Goal: Task Accomplishment & Management: Complete application form

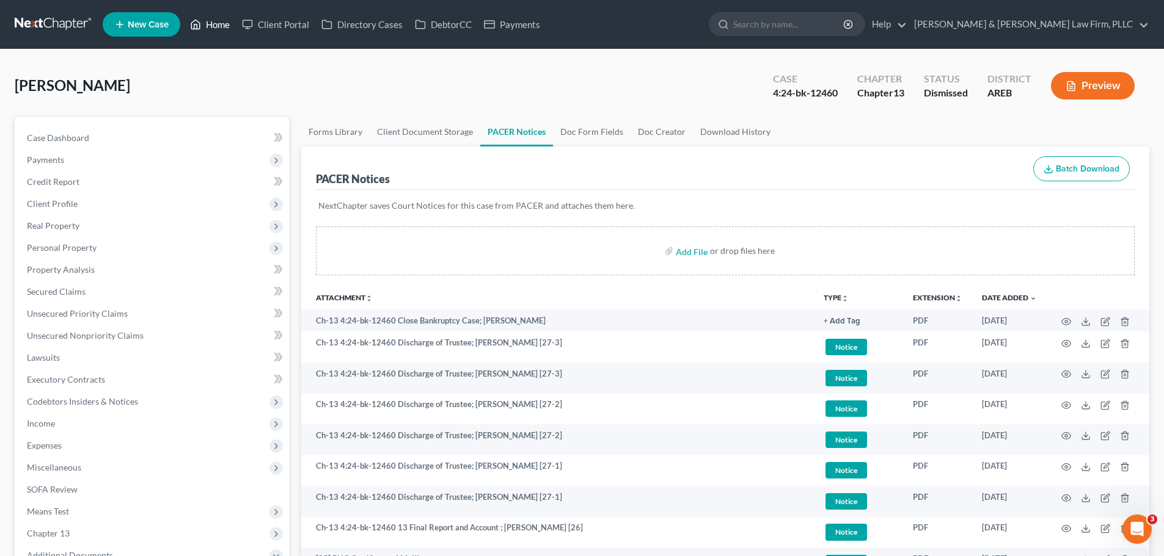
click at [199, 18] on icon at bounding box center [195, 24] width 11 height 15
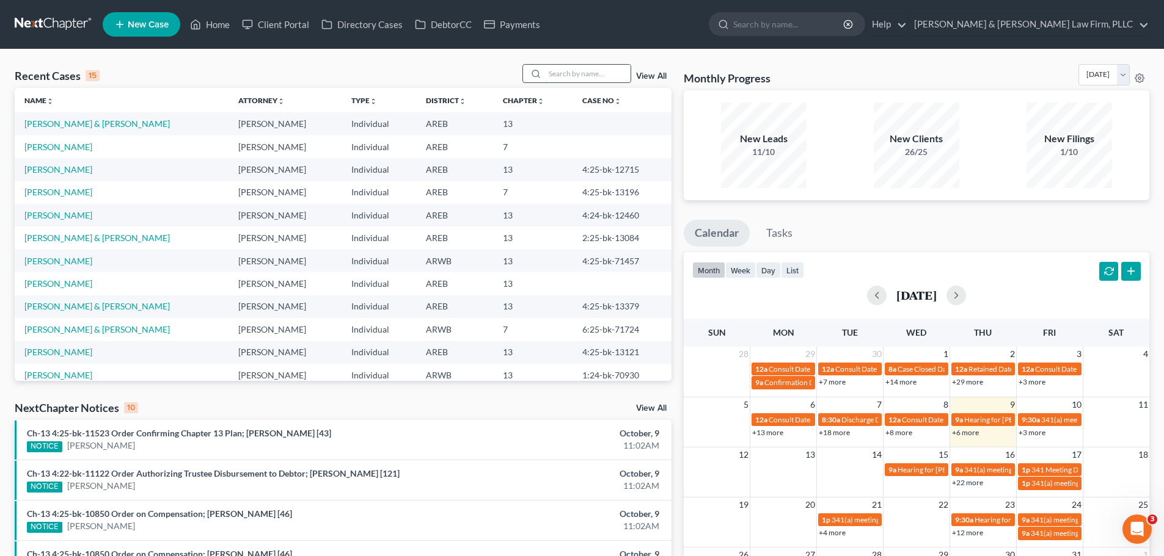
click at [561, 75] on input "search" at bounding box center [588, 74] width 86 height 18
click at [40, 280] on link "[PERSON_NAME]" at bounding box center [58, 284] width 68 height 10
select select "8"
select select "1"
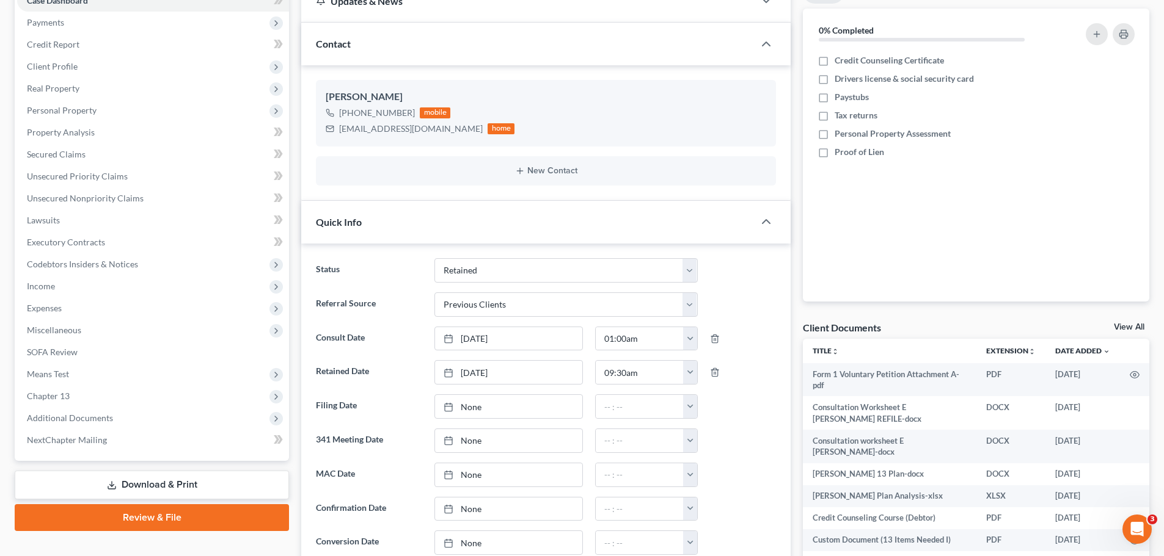
scroll to position [61, 0]
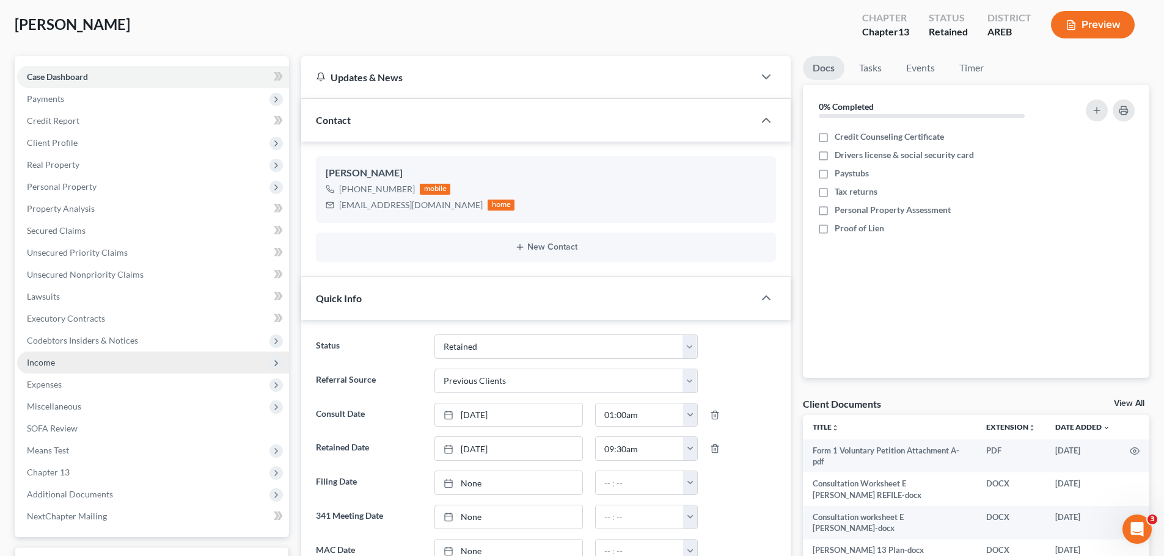
click at [54, 362] on span "Income" at bounding box center [41, 362] width 28 height 10
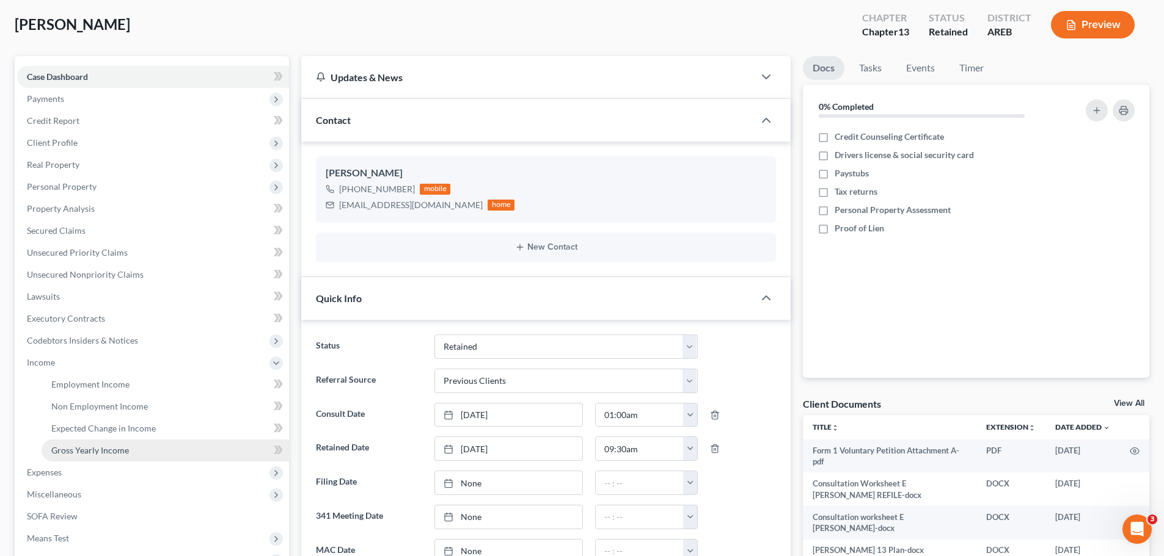
click at [84, 443] on link "Gross Yearly Income" at bounding box center [165, 451] width 247 height 22
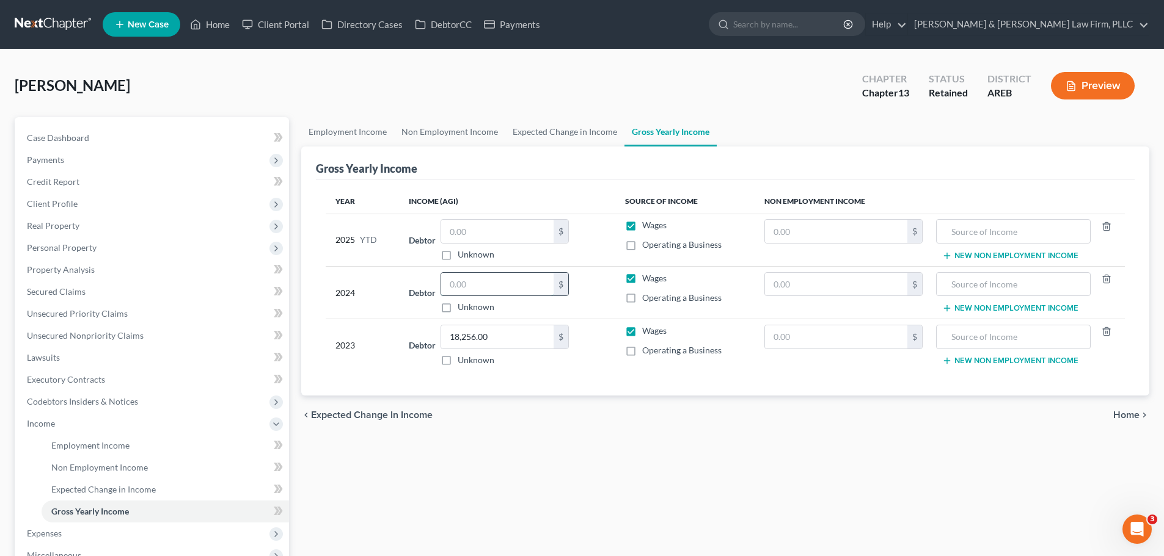
click at [461, 291] on input "text" at bounding box center [497, 284] width 112 height 23
type input "22,000"
click at [469, 233] on input "text" at bounding box center [497, 231] width 112 height 23
type input "26,000"
click at [539, 190] on th "Income (AGI)" at bounding box center [507, 201] width 216 height 24
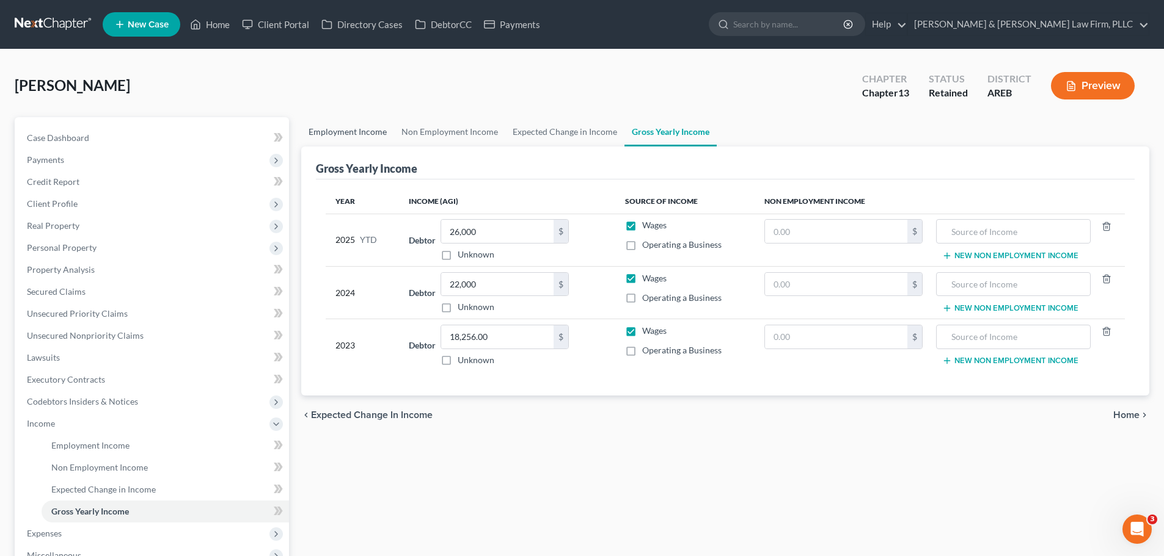
click at [358, 134] on link "Employment Income" at bounding box center [347, 131] width 93 height 29
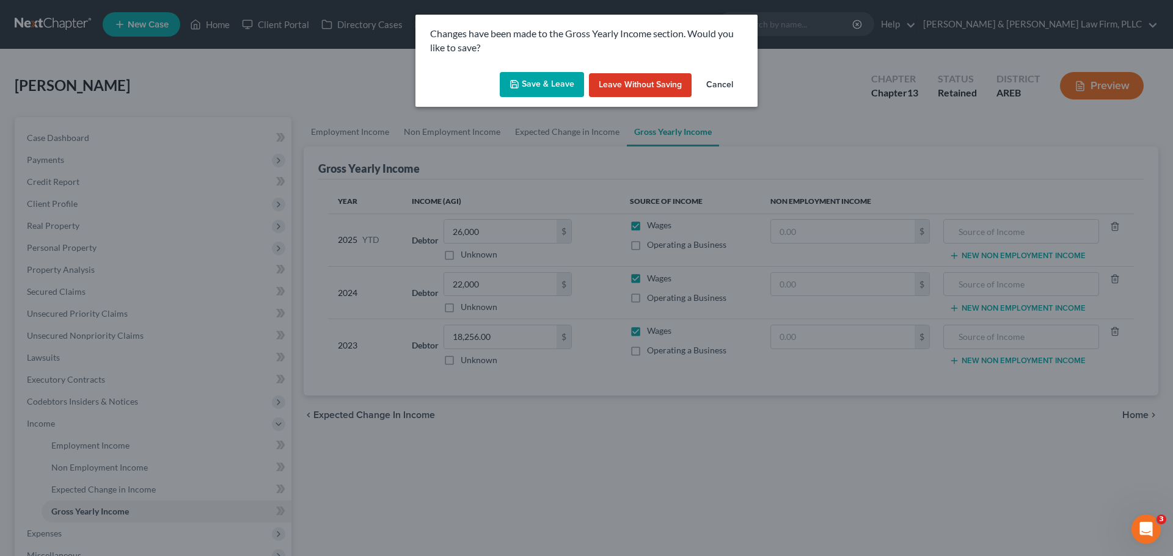
click at [553, 86] on button "Save & Leave" at bounding box center [542, 85] width 84 height 26
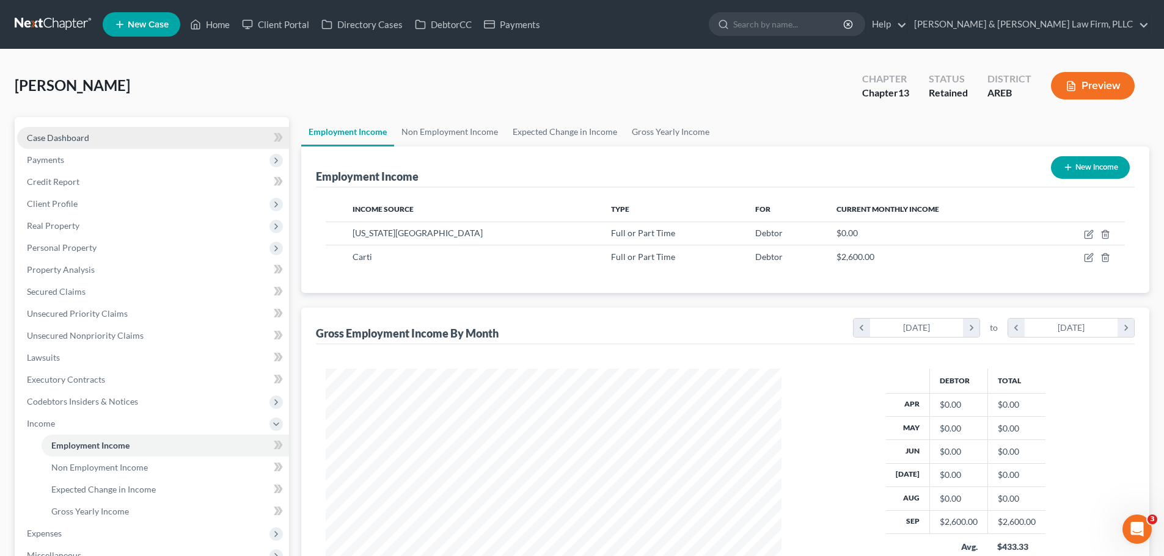
click at [102, 136] on link "Case Dashboard" at bounding box center [153, 138] width 272 height 22
select select "8"
select select "1"
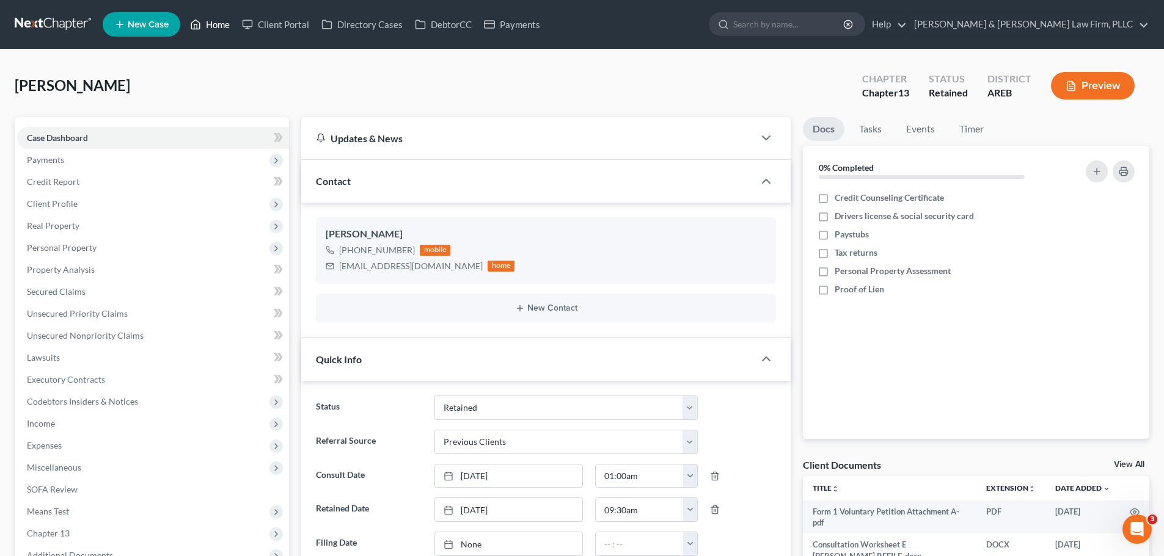
click at [197, 31] on icon at bounding box center [195, 24] width 11 height 15
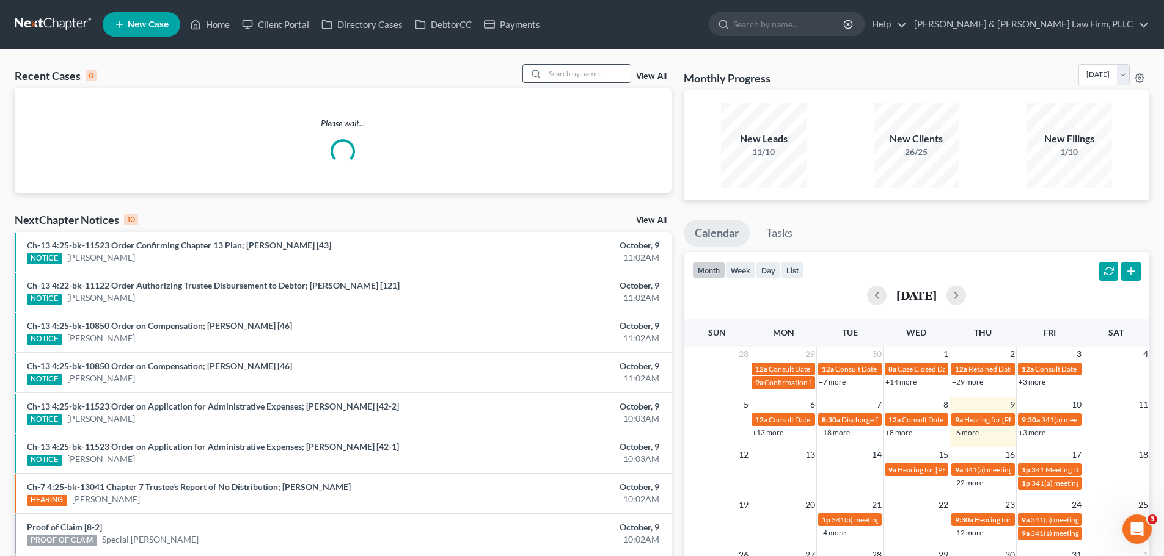
click at [586, 68] on input "search" at bounding box center [588, 74] width 86 height 18
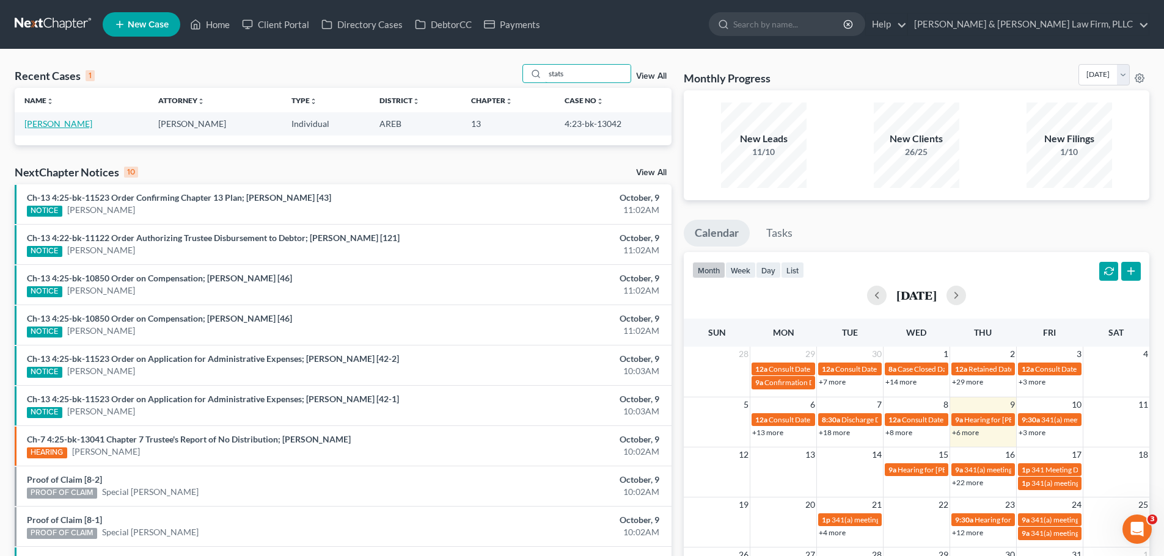
type input "stats"
click at [59, 123] on link "[PERSON_NAME]" at bounding box center [58, 124] width 68 height 10
select select "3"
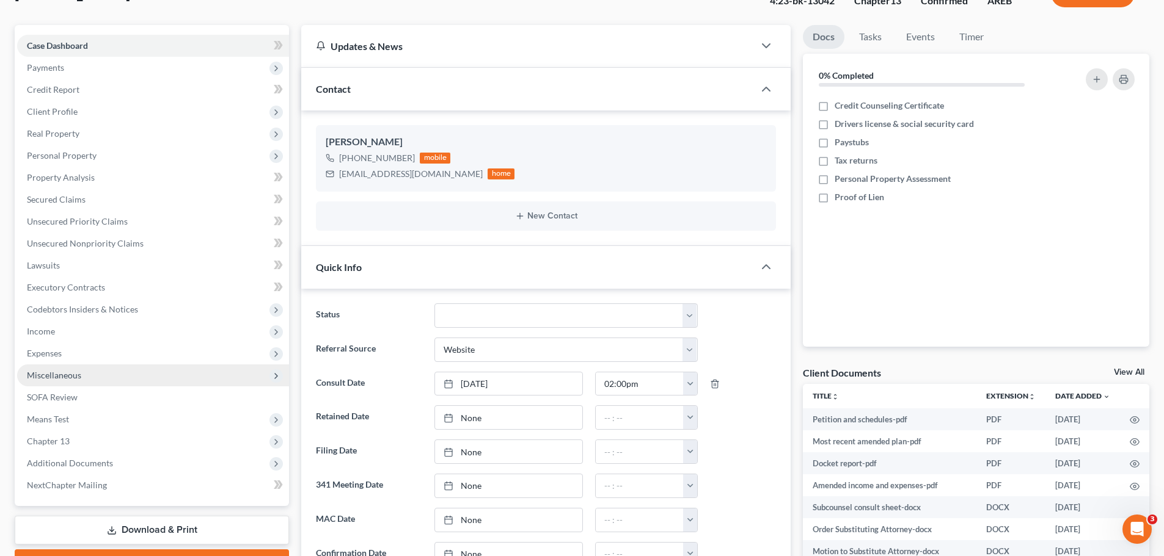
scroll to position [183, 0]
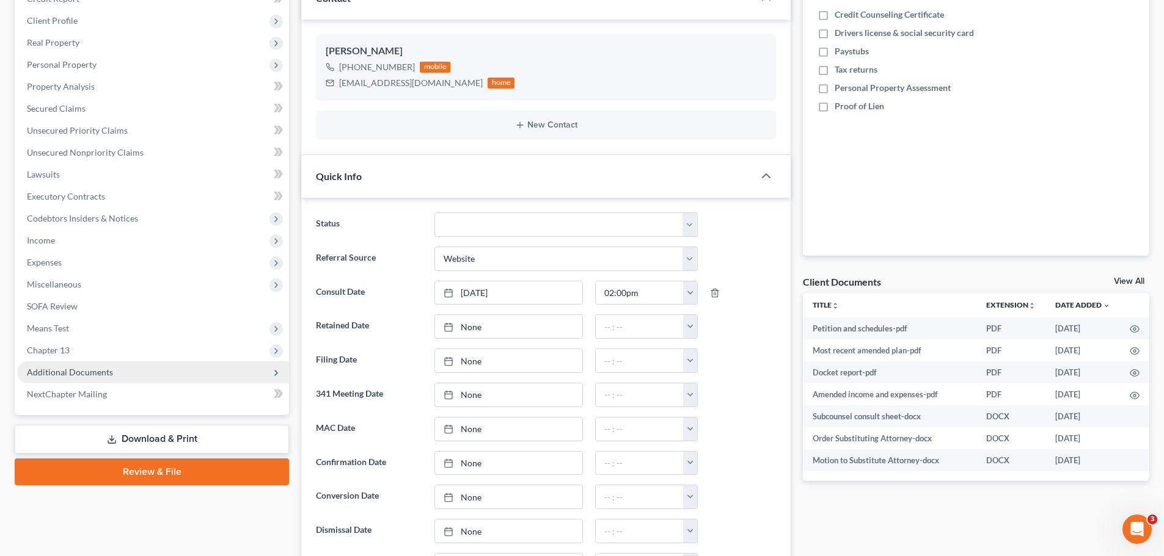
click at [98, 377] on span "Additional Documents" at bounding box center [70, 372] width 86 height 10
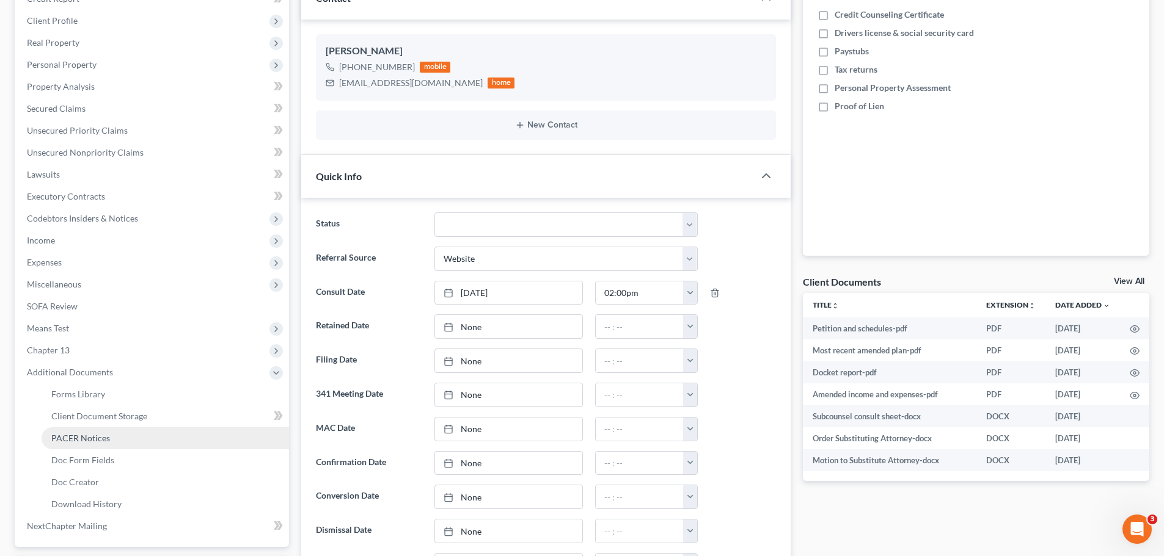
click at [73, 439] on span "PACER Notices" at bounding box center [80, 438] width 59 height 10
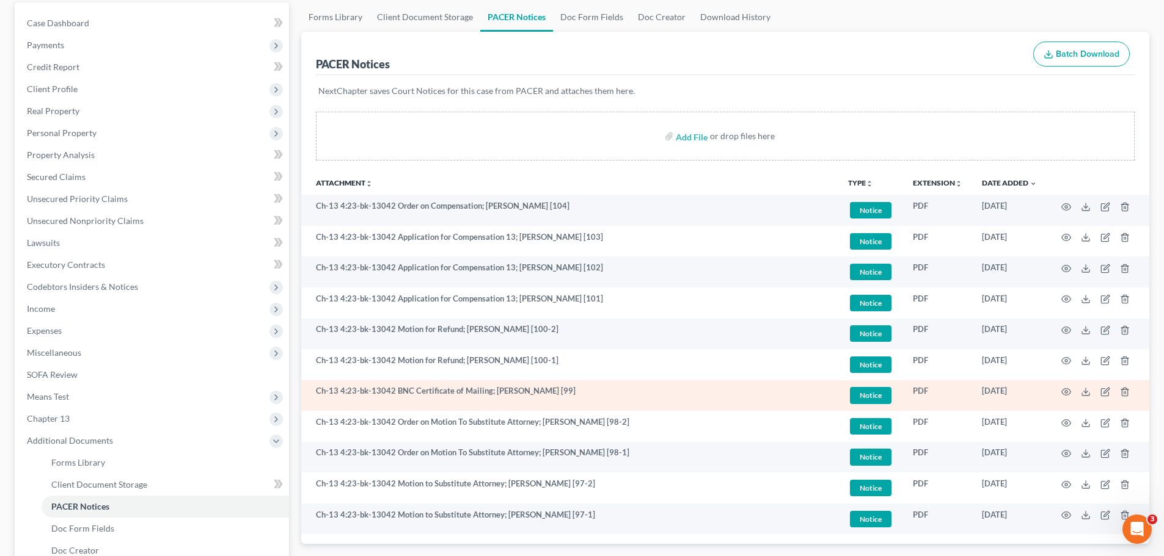
scroll to position [122, 0]
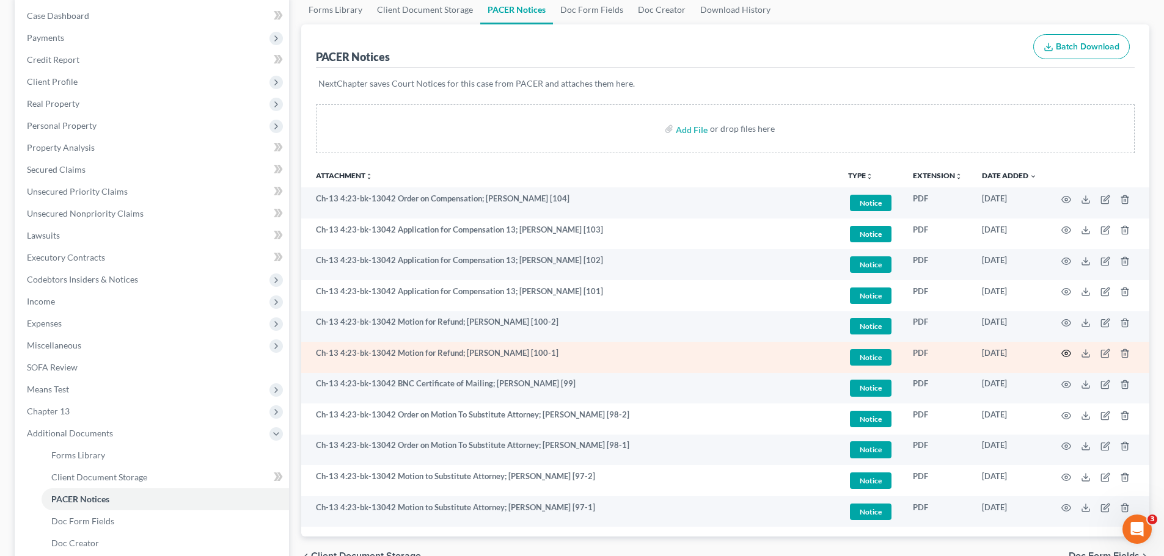
click at [1068, 349] on icon "button" at bounding box center [1066, 354] width 10 height 10
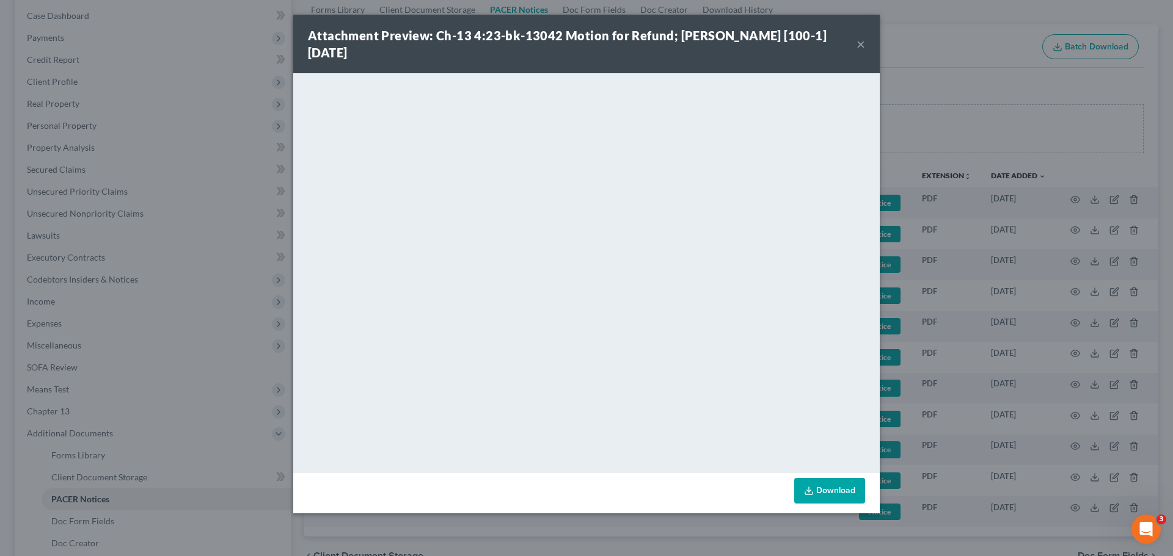
click at [862, 42] on button "×" at bounding box center [860, 44] width 9 height 15
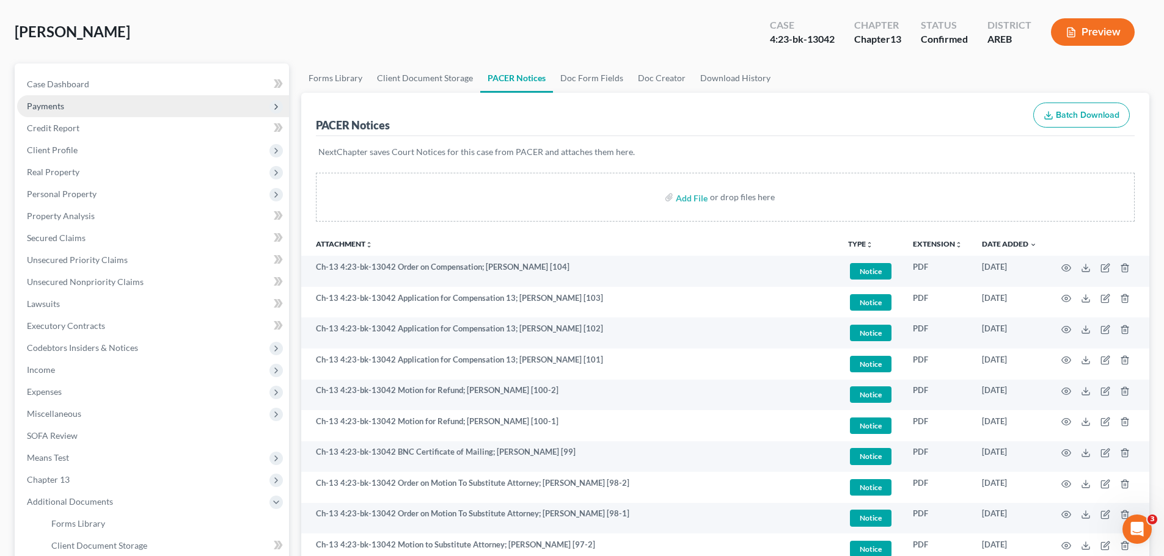
scroll to position [0, 0]
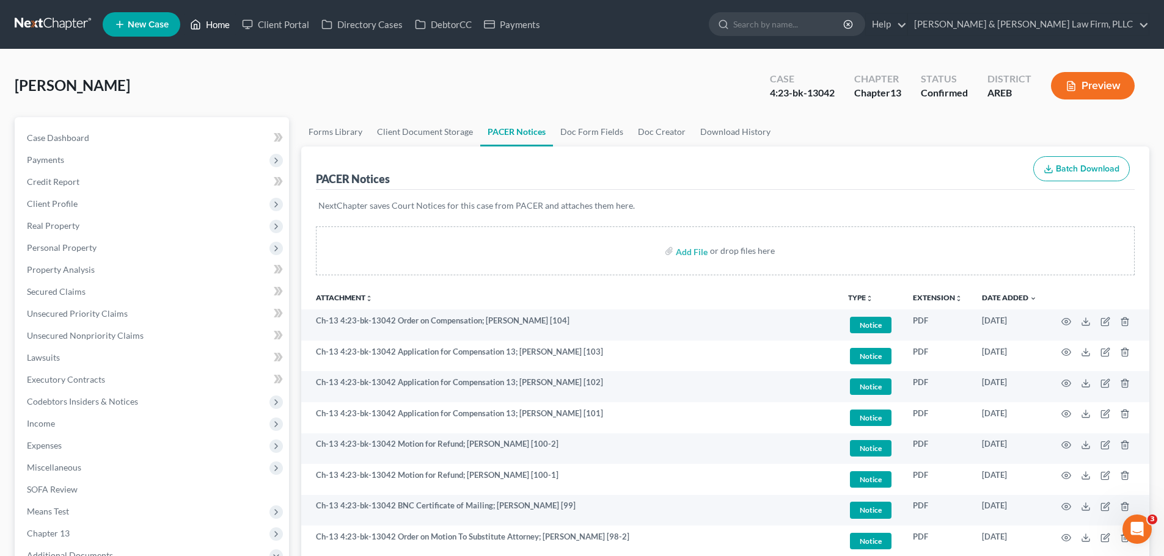
click at [203, 15] on link "Home" at bounding box center [210, 24] width 52 height 22
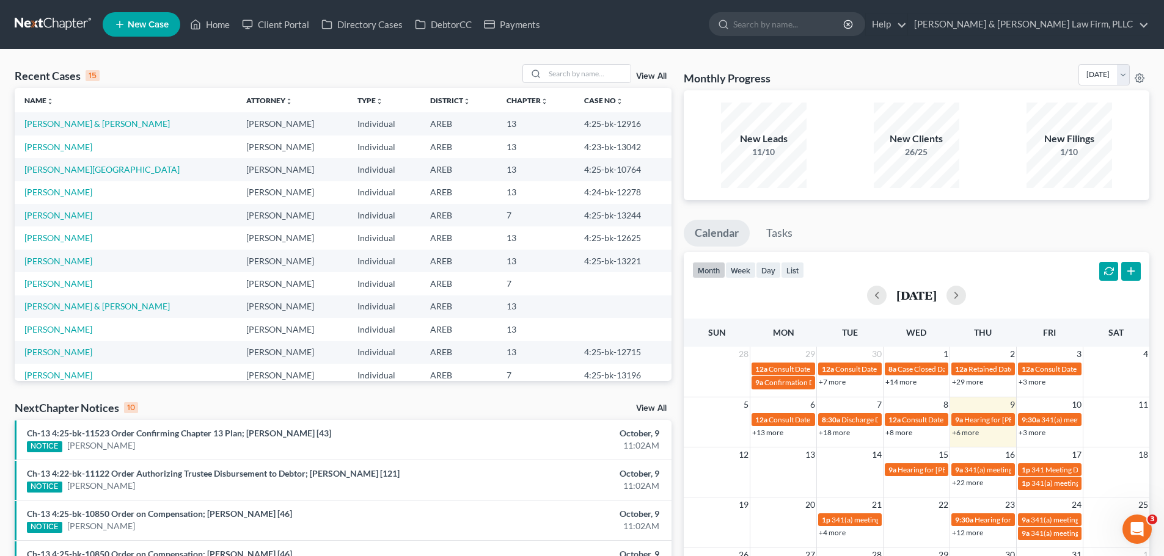
click at [65, 140] on td "[PERSON_NAME]" at bounding box center [126, 147] width 222 height 23
click at [66, 142] on link "[PERSON_NAME]" at bounding box center [58, 147] width 68 height 10
select select "3"
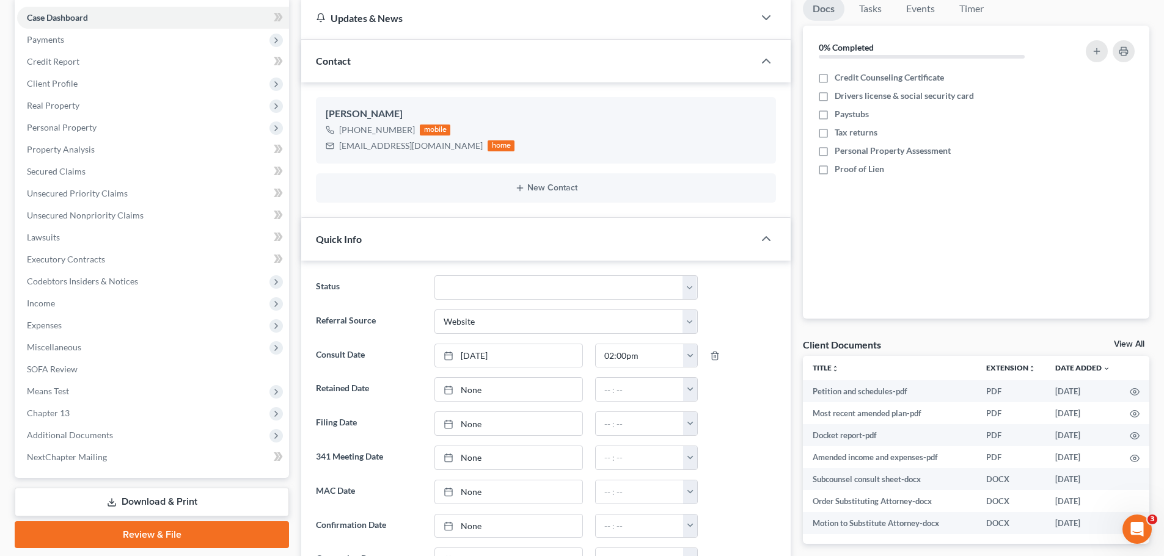
scroll to position [428, 0]
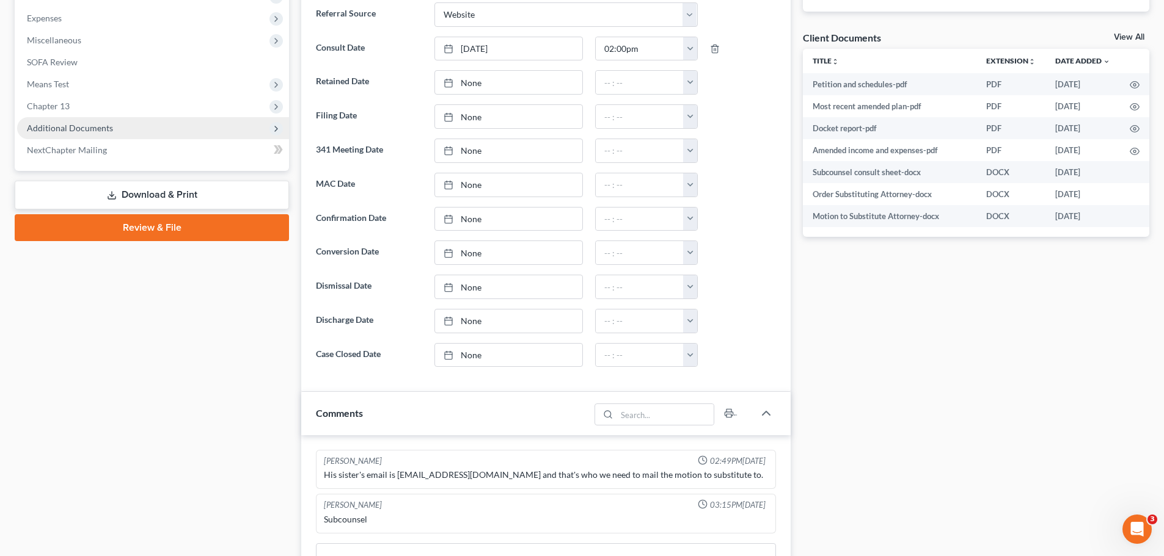
click at [100, 119] on span "Additional Documents" at bounding box center [153, 128] width 272 height 22
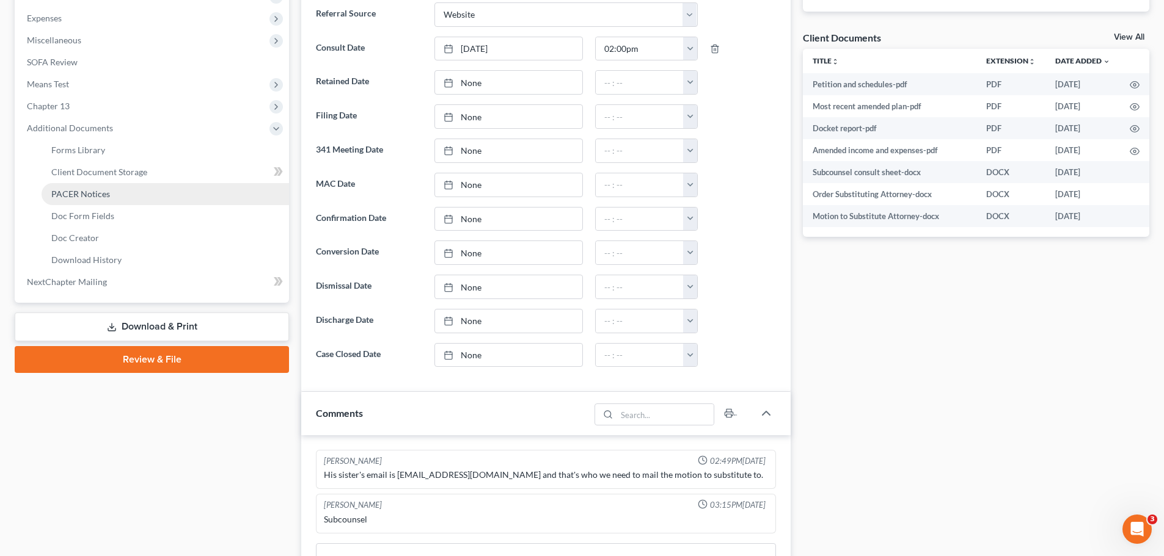
click at [103, 199] on link "PACER Notices" at bounding box center [165, 194] width 247 height 22
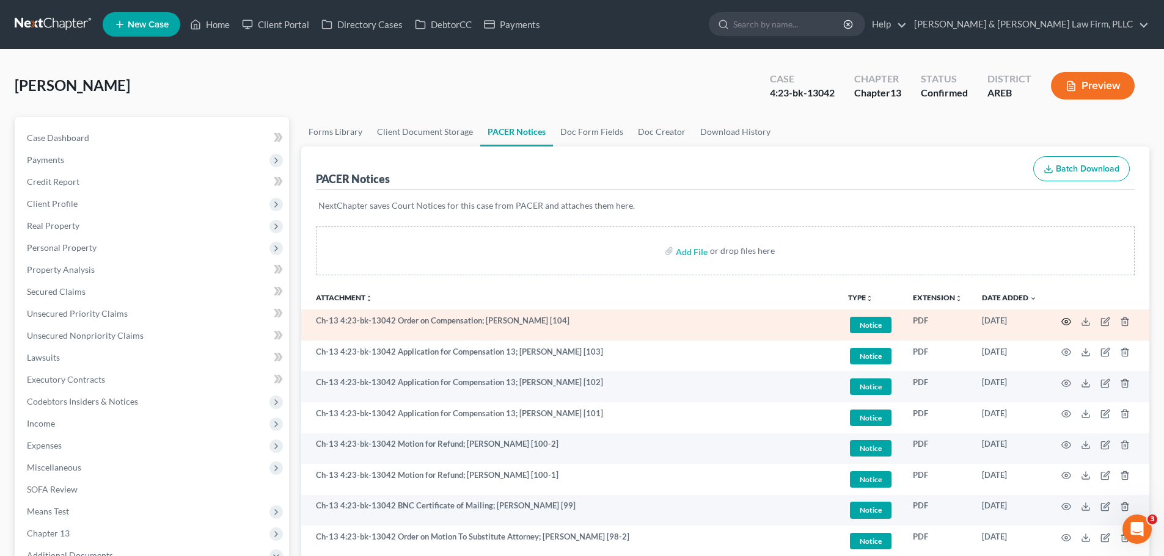
click at [1065, 322] on circle "button" at bounding box center [1066, 322] width 2 height 2
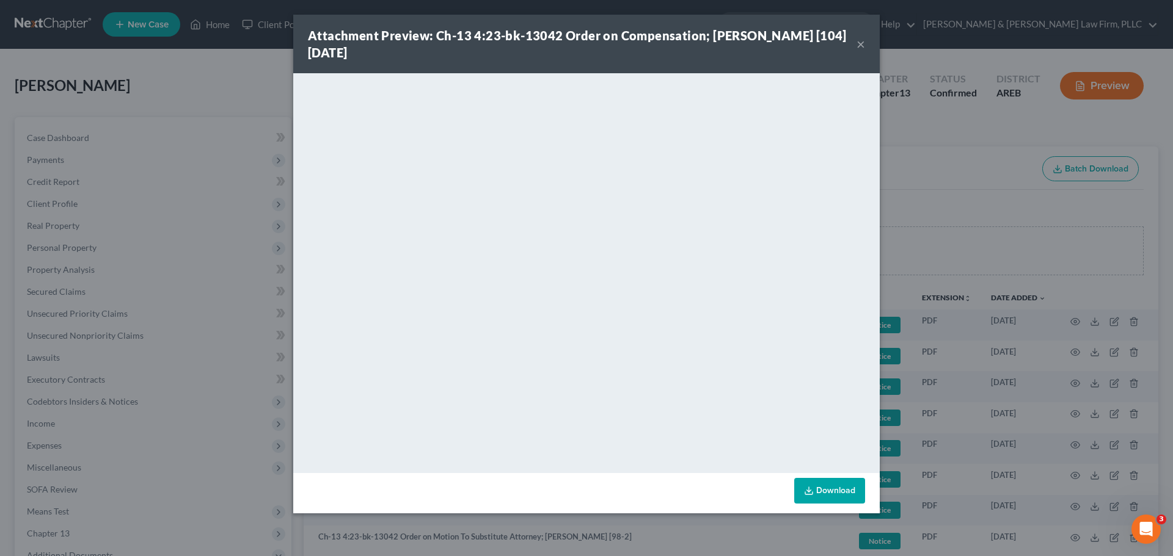
click at [858, 49] on button "×" at bounding box center [860, 44] width 9 height 15
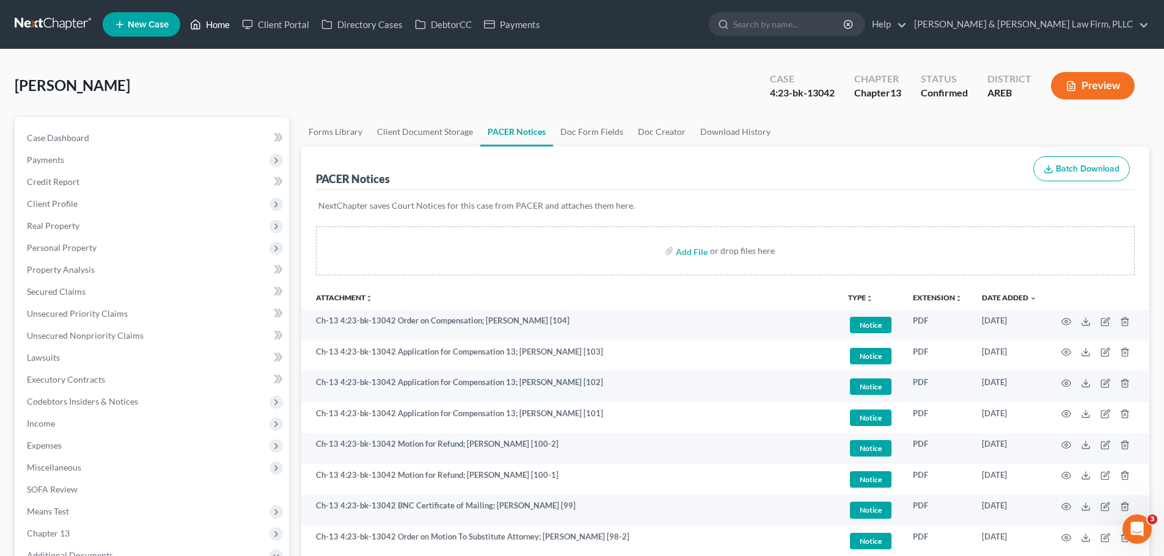
click at [215, 21] on link "Home" at bounding box center [210, 24] width 52 height 22
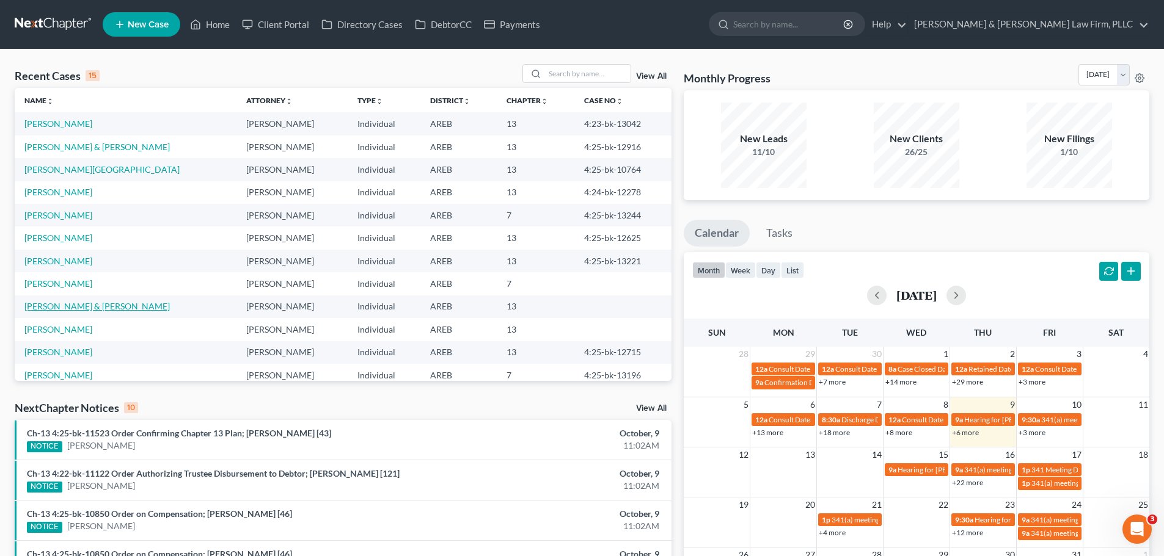
click at [75, 305] on link "[PERSON_NAME] & [PERSON_NAME]" at bounding box center [96, 306] width 145 height 10
select select "0"
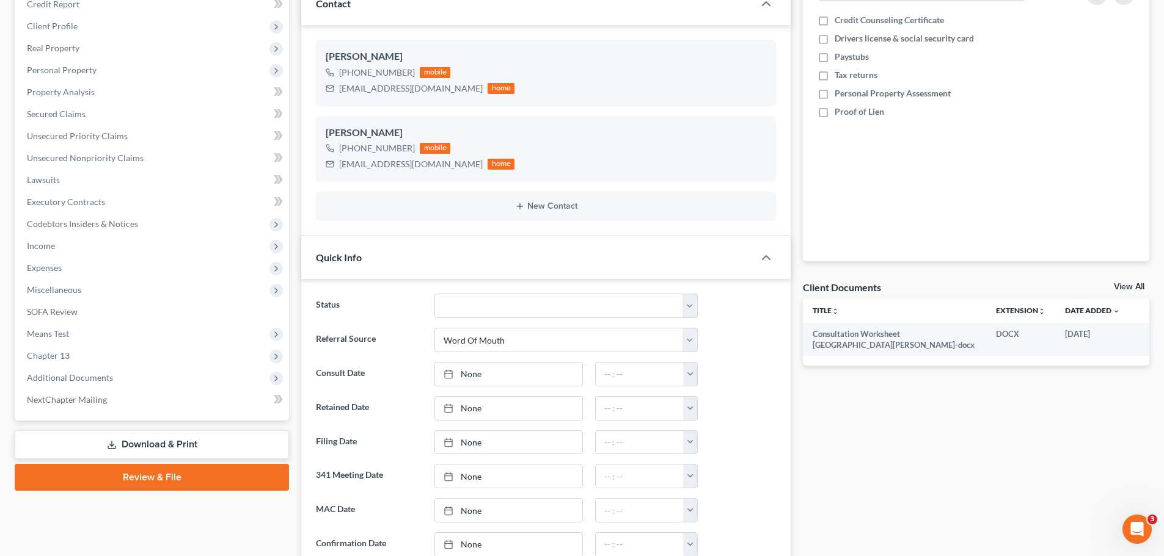
scroll to position [183, 0]
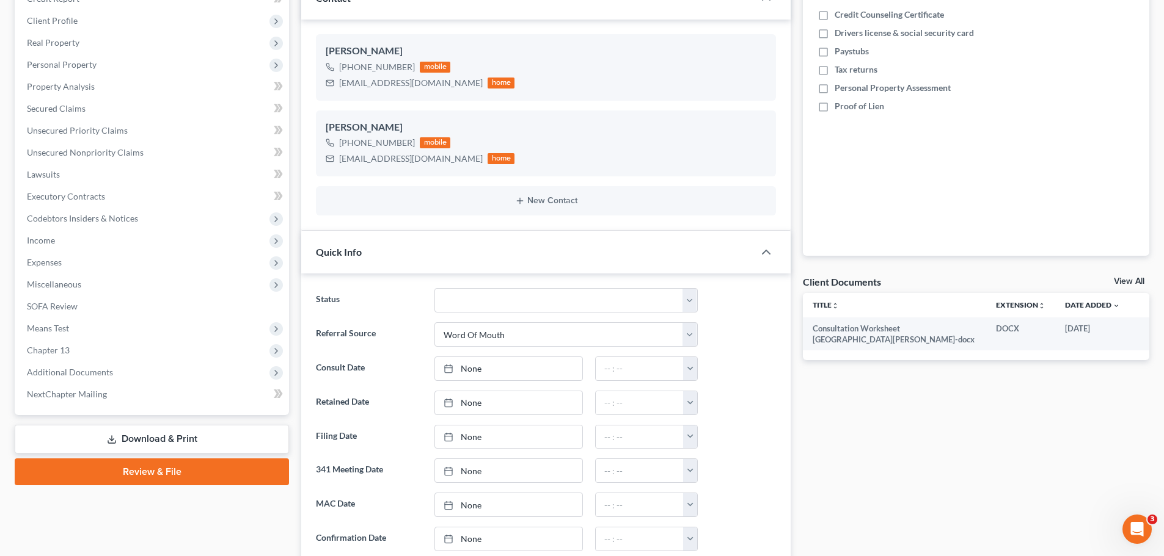
click at [1129, 282] on link "View All" at bounding box center [1129, 281] width 31 height 9
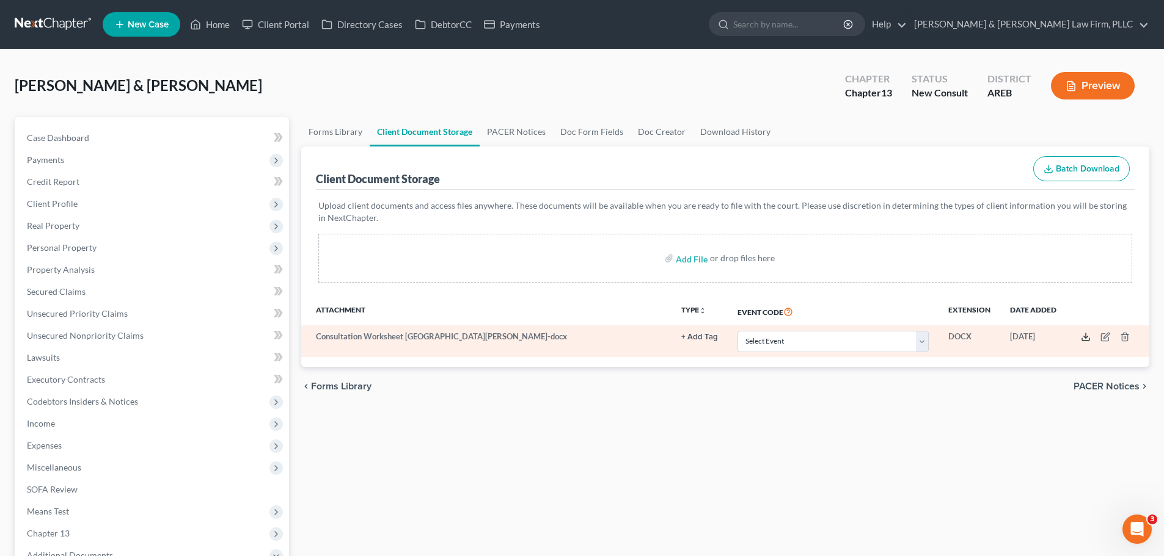
click at [1086, 338] on polyline at bounding box center [1086, 338] width 4 height 2
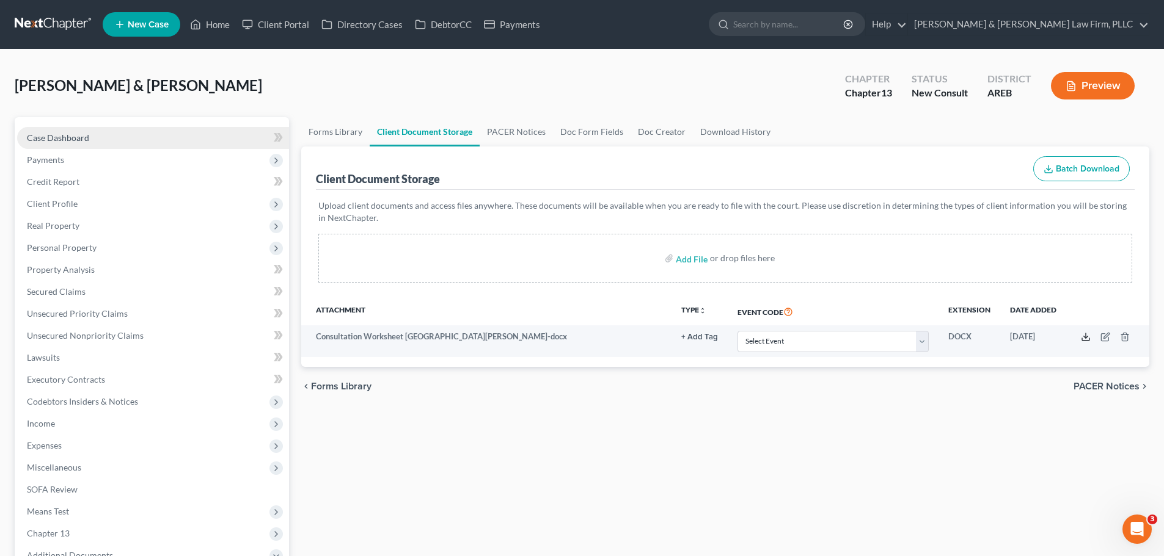
scroll to position [61, 0]
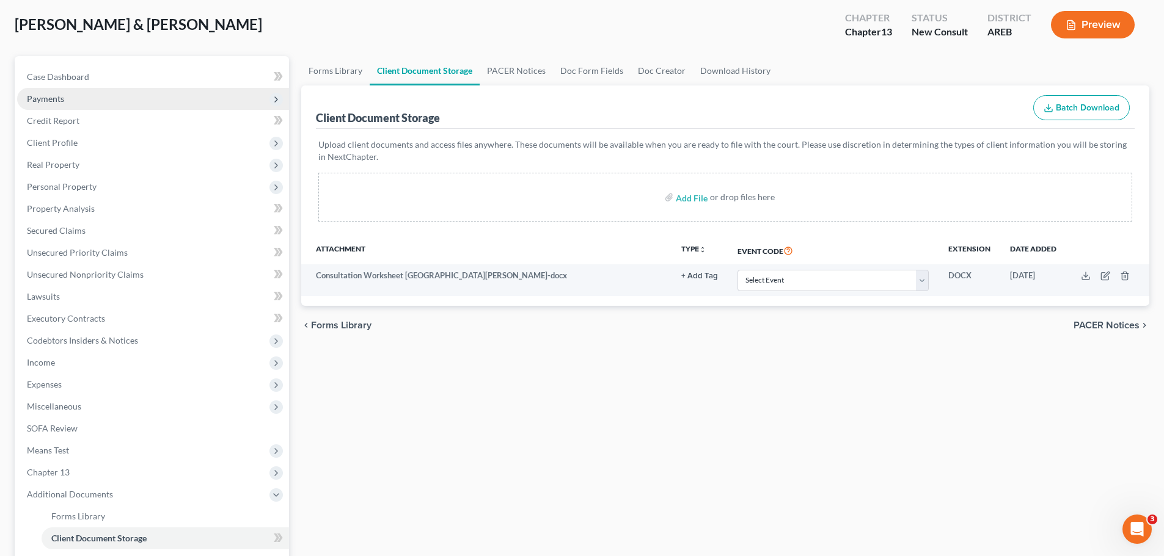
click at [114, 96] on span "Payments" at bounding box center [153, 99] width 272 height 22
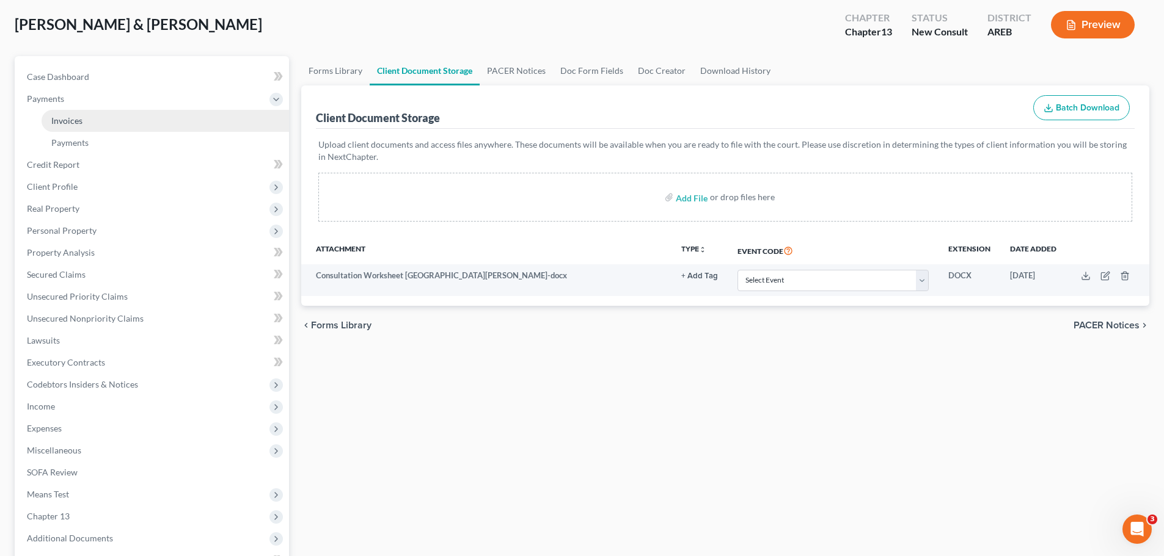
click at [115, 119] on link "Invoices" at bounding box center [165, 121] width 247 height 22
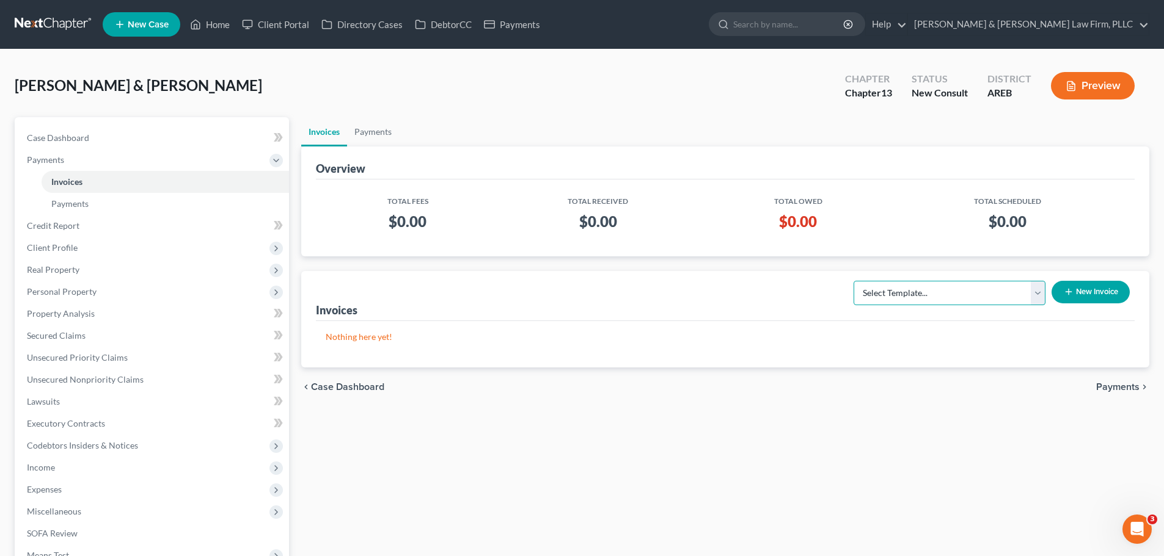
click at [955, 289] on select "Select Template... Chapter 13 Bankruptcy - Individual Chapter 13 Bankruptcy - J…" at bounding box center [949, 293] width 192 height 24
select select "1"
click at [854, 281] on select "Select Template... Chapter 13 Bankruptcy - Individual Chapter 13 Bankruptcy - J…" at bounding box center [949, 293] width 192 height 24
click at [1100, 296] on button "New Invoice" at bounding box center [1090, 292] width 78 height 23
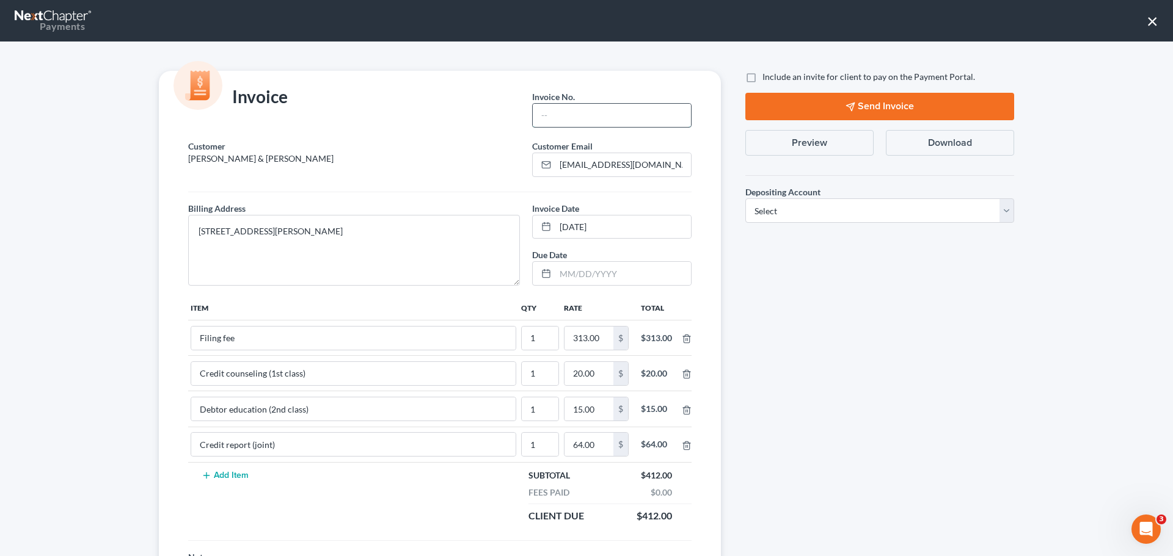
click at [624, 121] on input "text" at bounding box center [612, 115] width 158 height 23
type input "Ch 13"
drag, startPoint x: 784, startPoint y: 208, endPoint x: 784, endPoint y: 219, distance: 10.4
click at [784, 208] on select "Select Operation Trust" at bounding box center [879, 211] width 269 height 24
click at [784, 214] on select "Select Operation Trust" at bounding box center [879, 211] width 269 height 24
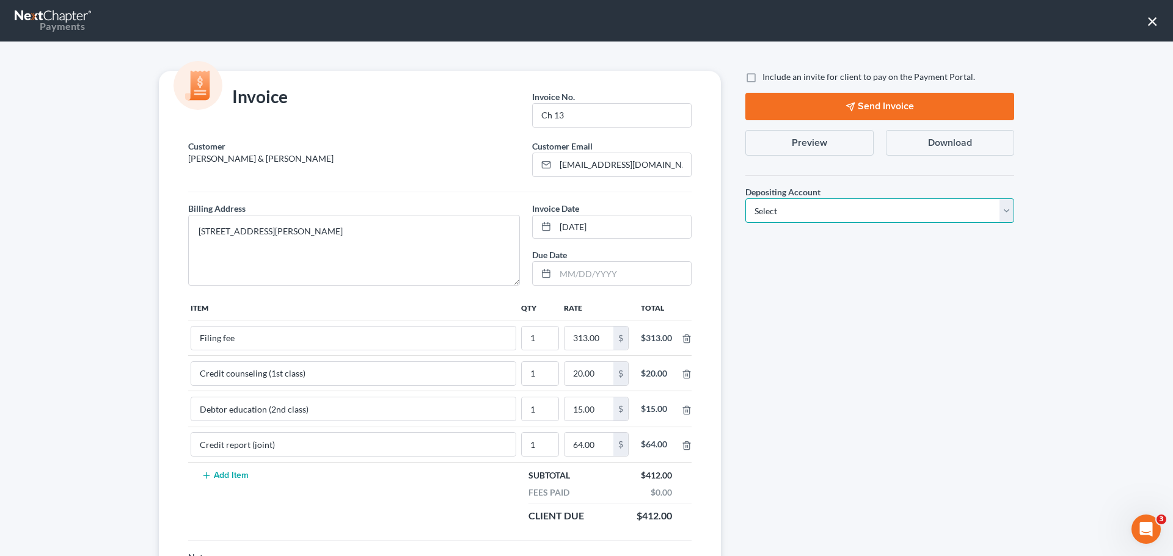
select select "1"
click at [745, 199] on select "Select Operation Trust" at bounding box center [879, 211] width 269 height 24
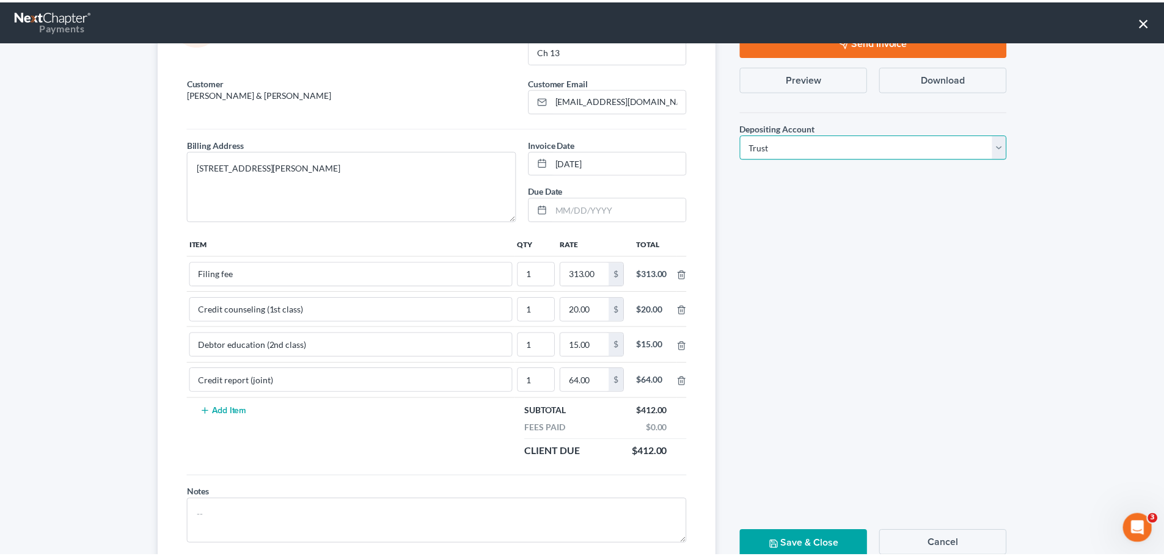
scroll to position [106, 0]
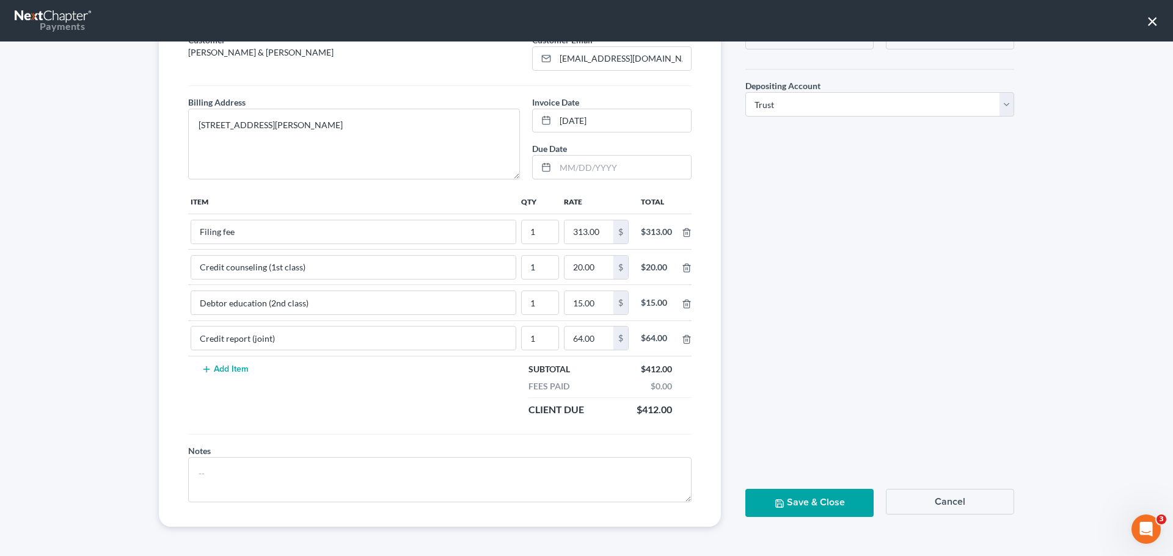
click at [771, 509] on button "Save & Close" at bounding box center [809, 502] width 128 height 27
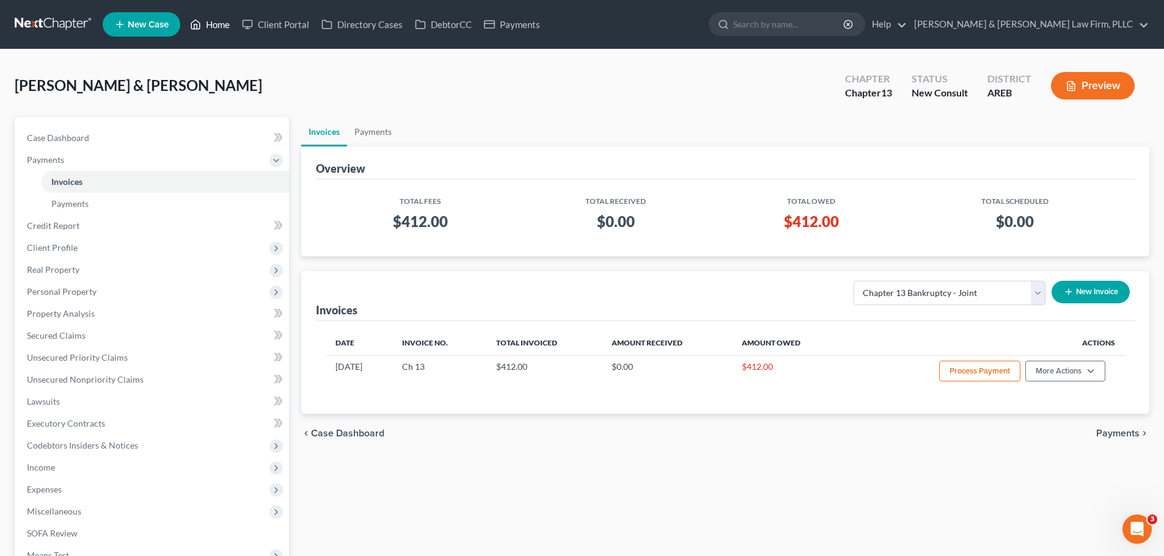
drag, startPoint x: 205, startPoint y: 29, endPoint x: 196, endPoint y: 31, distance: 9.3
click at [205, 29] on link "Home" at bounding box center [210, 24] width 52 height 22
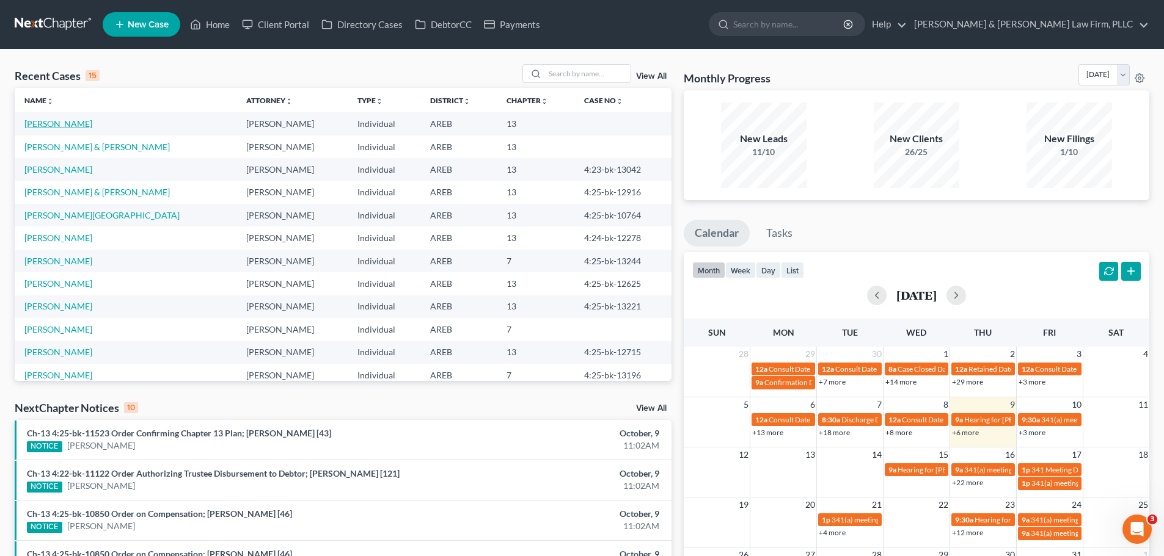
click at [78, 122] on link "[PERSON_NAME]" at bounding box center [58, 124] width 68 height 10
select select "8"
select select "1"
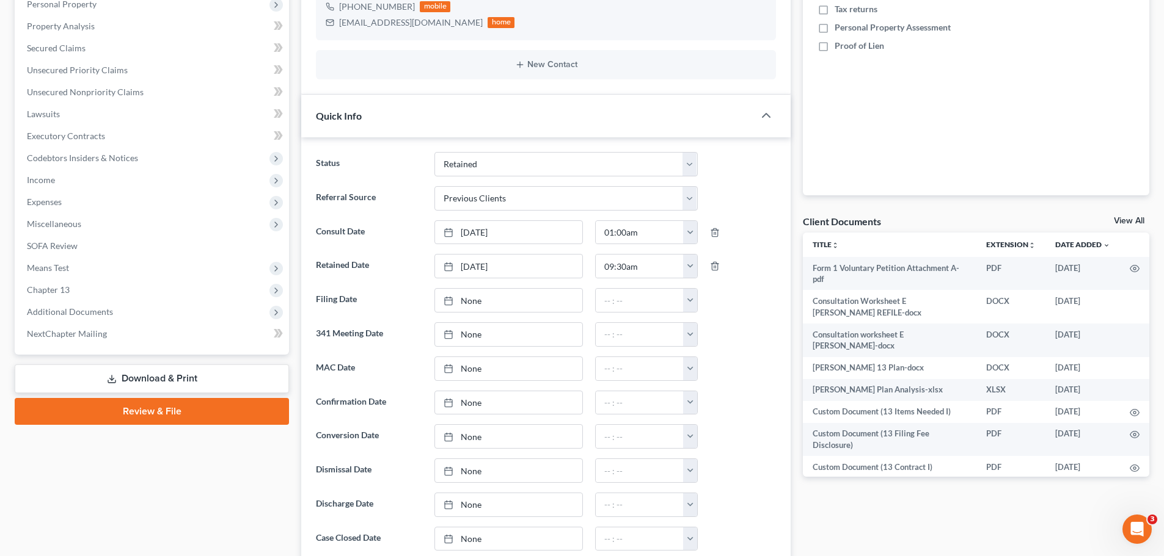
scroll to position [183, 0]
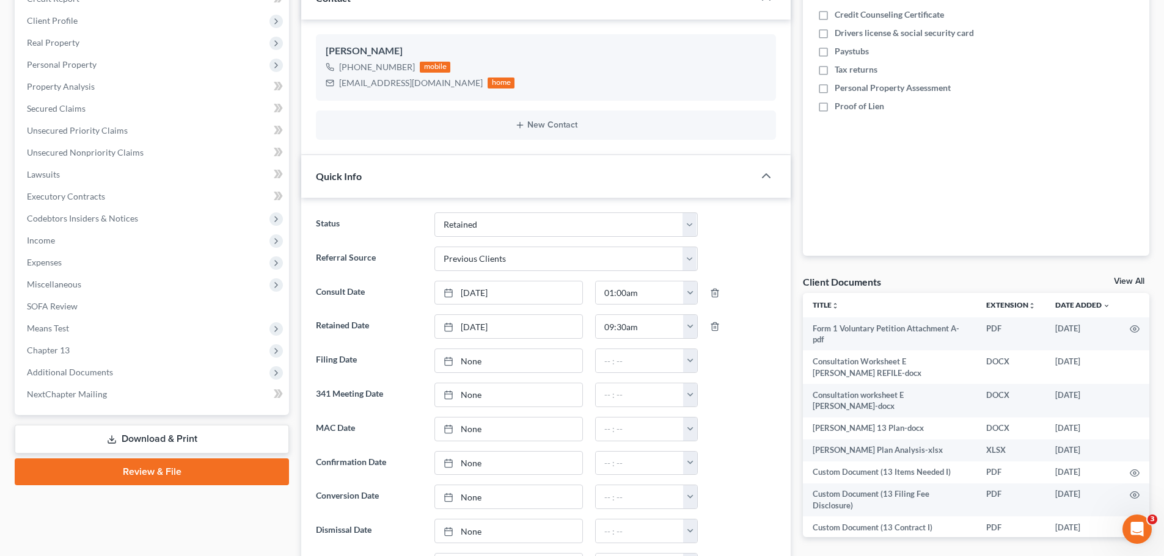
click at [1117, 277] on link "View All" at bounding box center [1129, 281] width 31 height 9
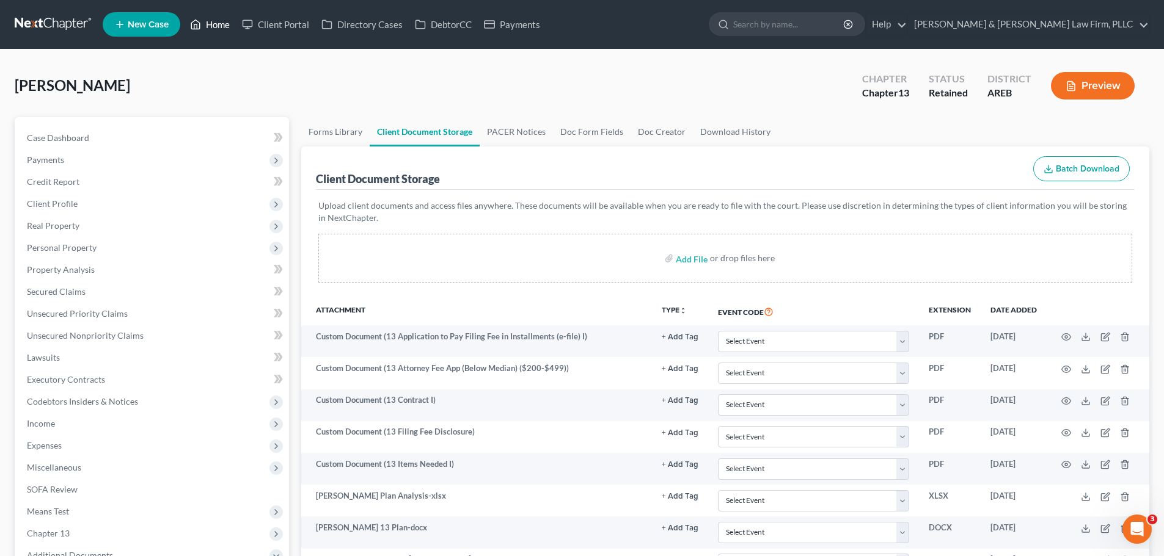
click at [205, 28] on link "Home" at bounding box center [210, 24] width 52 height 22
